Goal: Go to known website: Access a specific website the user already knows

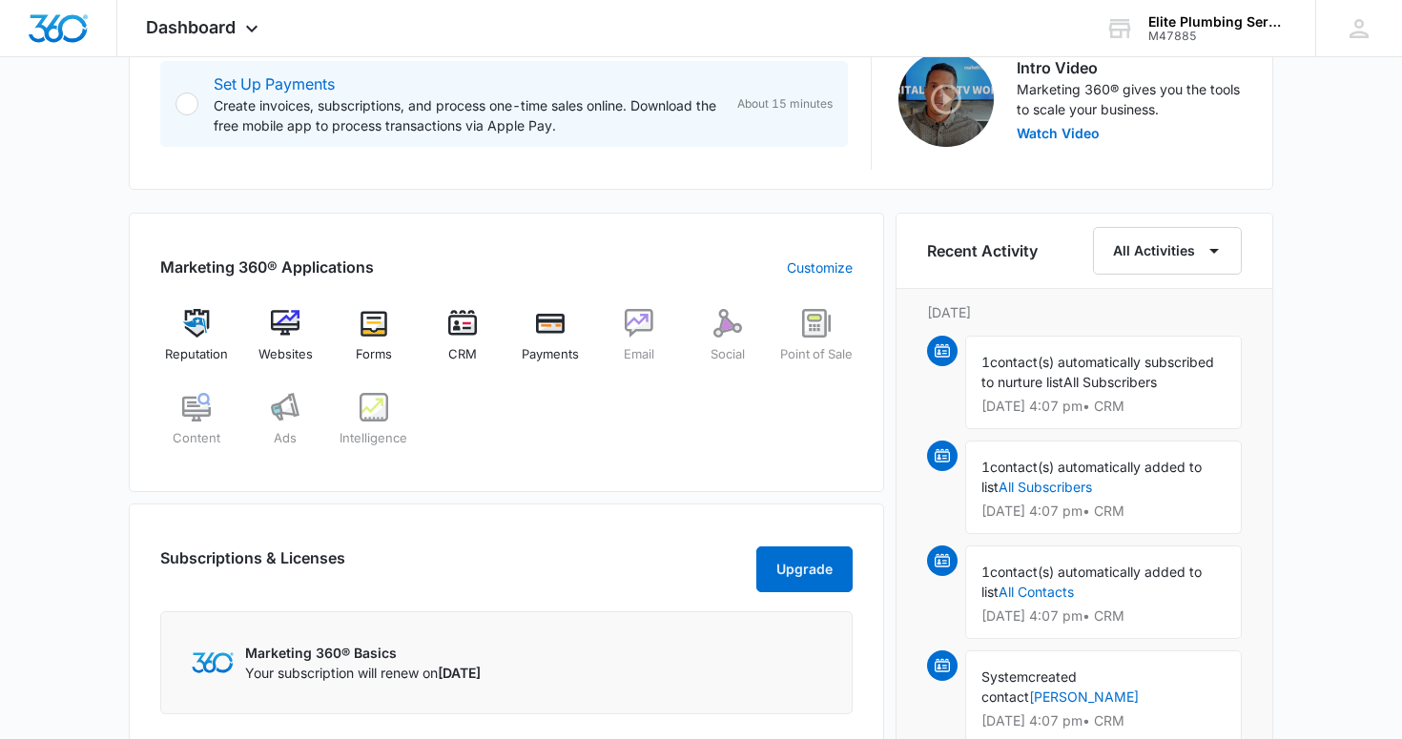
scroll to position [633, 0]
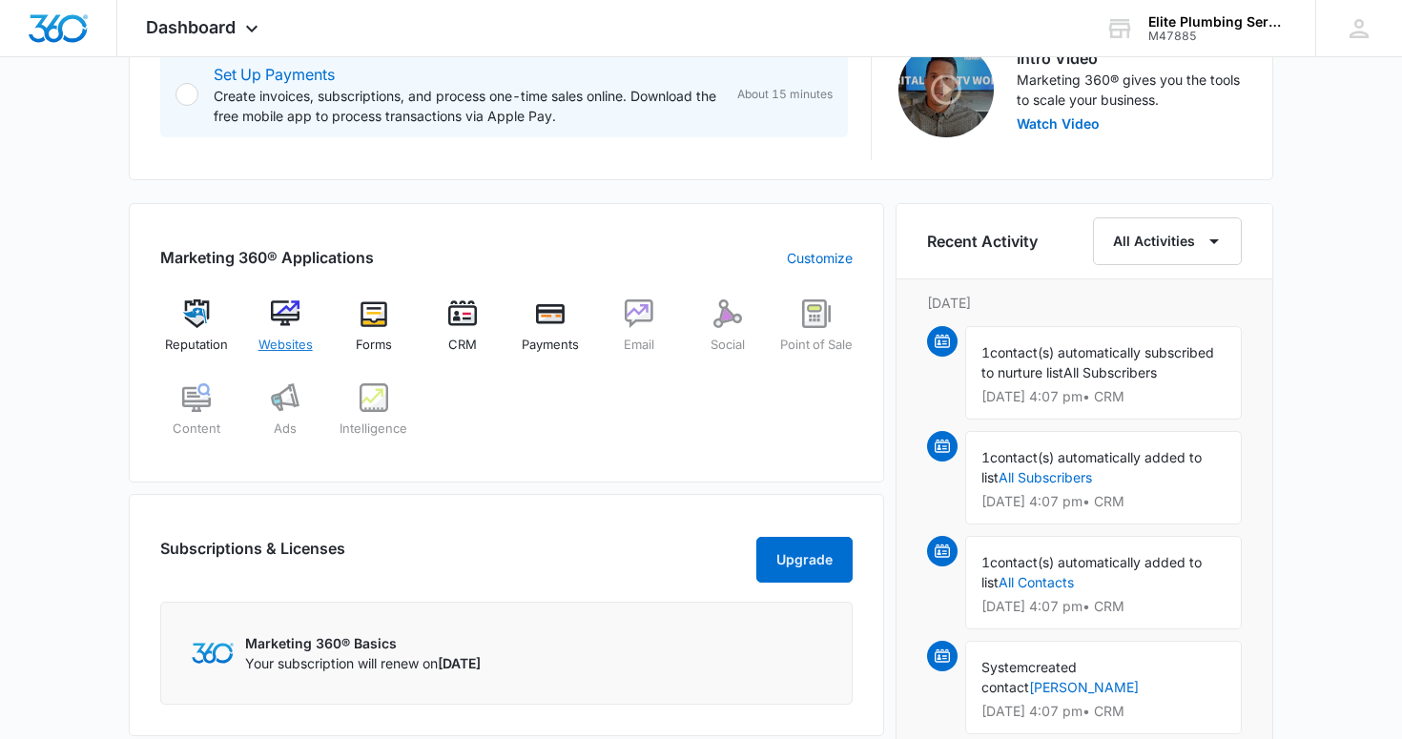
click at [274, 312] on img at bounding box center [285, 314] width 29 height 29
